Goal: Task Accomplishment & Management: Use online tool/utility

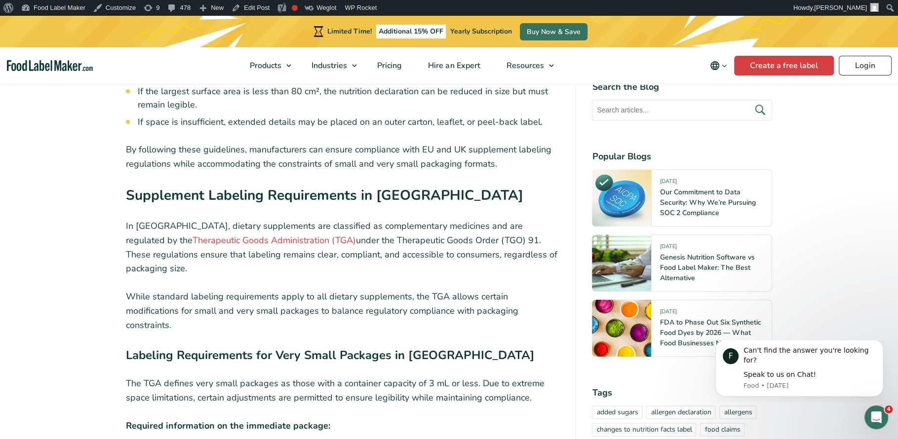
scroll to position [4555, 0]
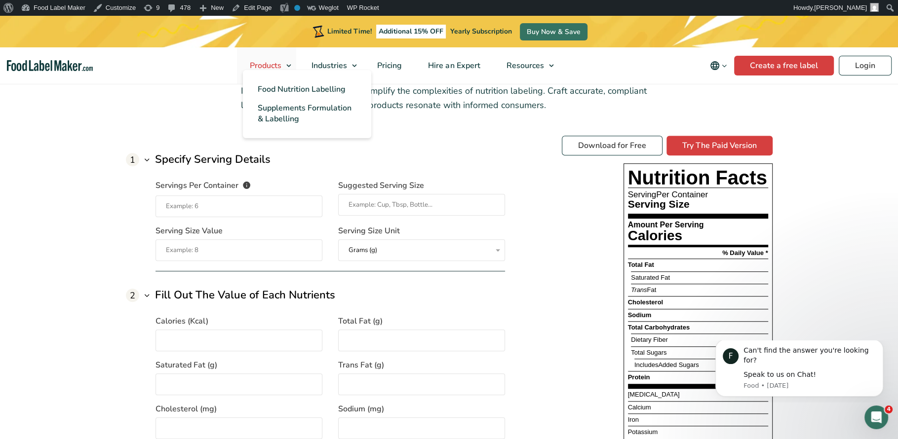
scroll to position [718, 0]
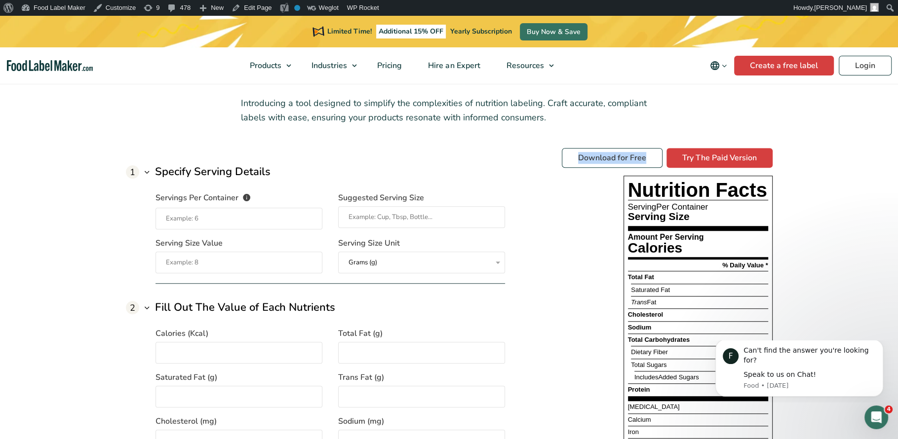
click at [410, 122] on p "Introducing a tool designed to simplify the complexities of nutrition labeling.…" at bounding box center [449, 110] width 416 height 29
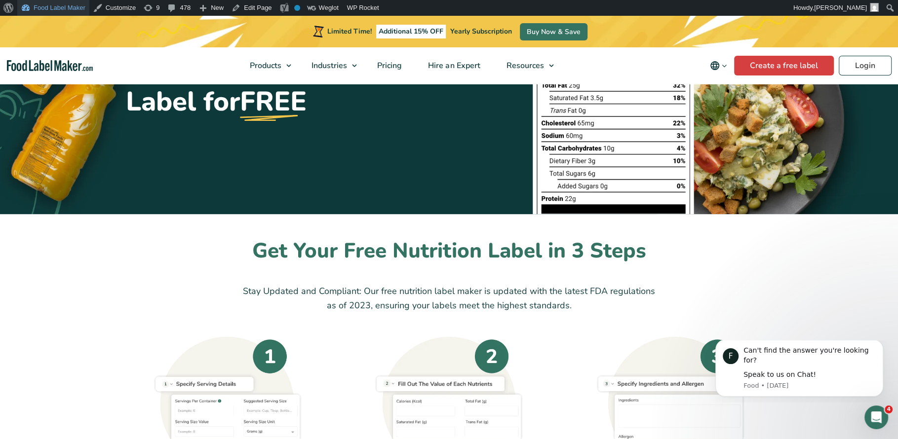
scroll to position [102, 0]
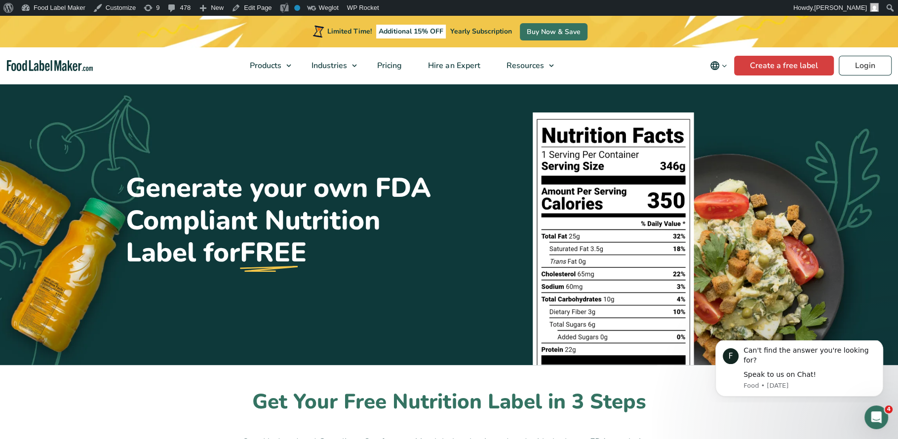
scroll to position [0, 0]
